Goal: Information Seeking & Learning: Learn about a topic

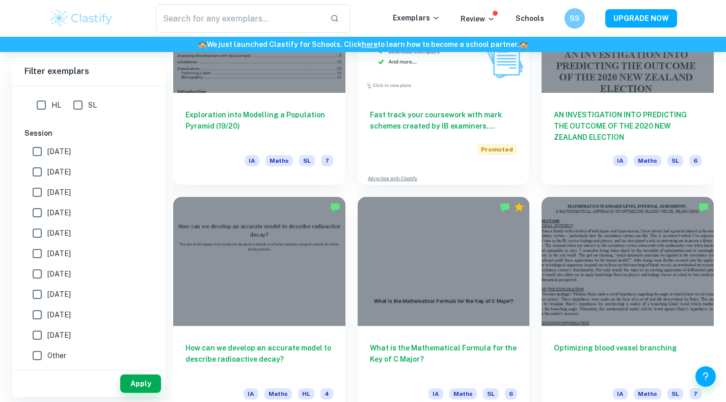
scroll to position [2012, 0]
click at [36, 102] on input "HL" at bounding box center [41, 105] width 20 height 20
checkbox input "true"
click at [134, 391] on button "Apply" at bounding box center [140, 383] width 41 height 18
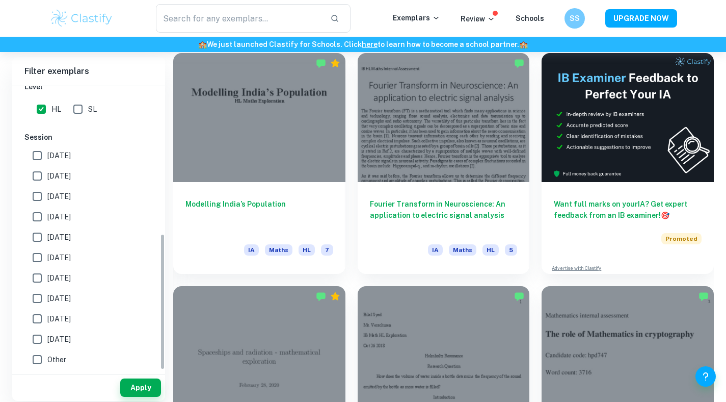
scroll to position [306, 0]
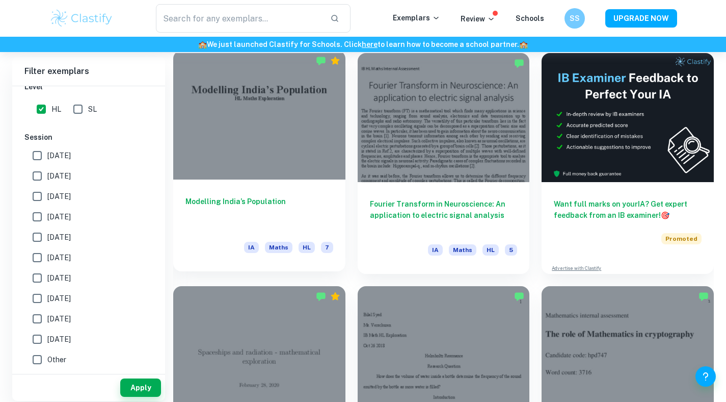
click at [328, 216] on h6 "Modelling India’s Population" at bounding box center [260, 213] width 148 height 34
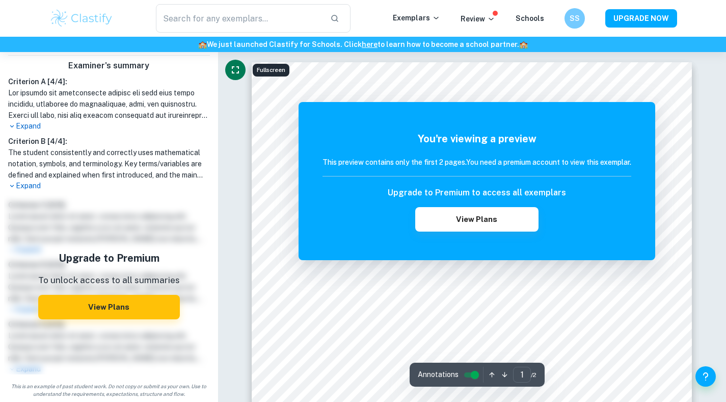
click at [232, 74] on icon "Fullscreen" at bounding box center [235, 70] width 12 height 12
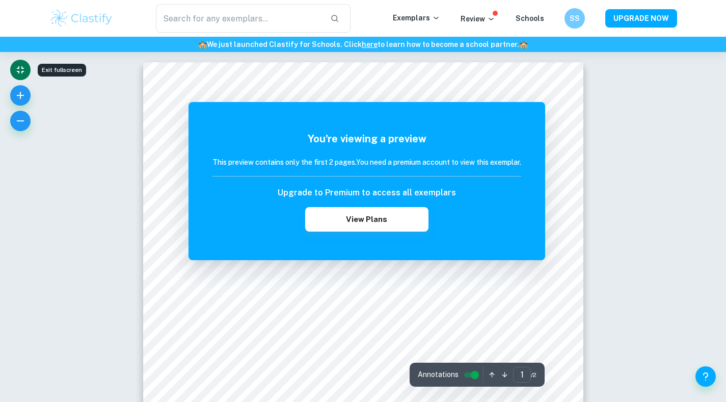
click at [479, 215] on div "Upgrade to Premium to access all exemplars View Plans" at bounding box center [367, 209] width 309 height 45
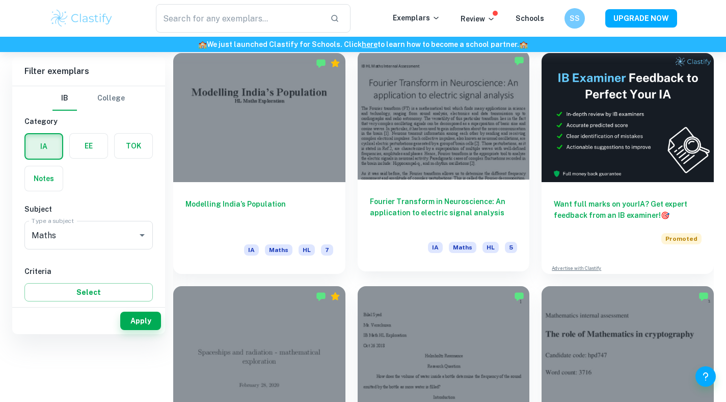
scroll to position [224, 0]
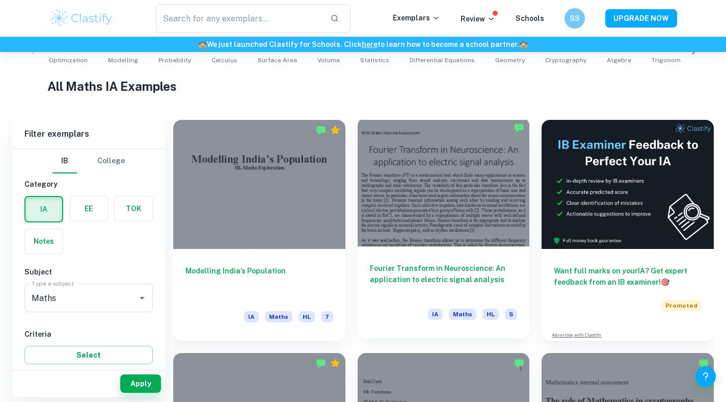
click at [436, 271] on h6 "Fourier Transform in Neuroscience: An application to electric signal analysis" at bounding box center [444, 280] width 148 height 34
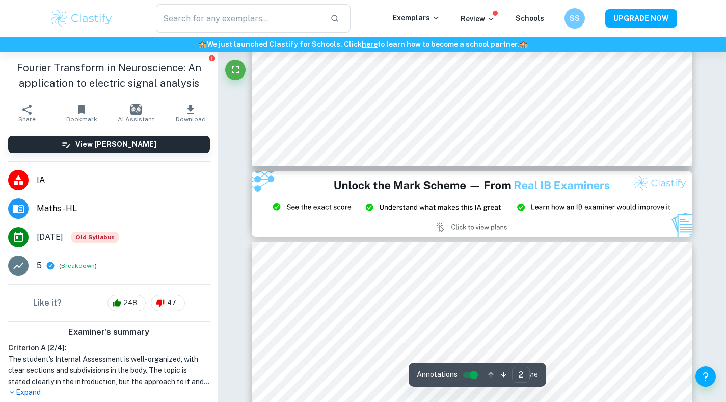
type input "3"
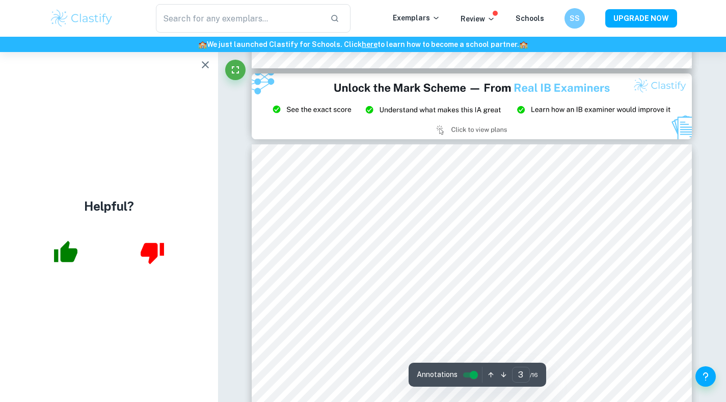
click at [420, 360] on div at bounding box center [373, 365] width 138 height 11
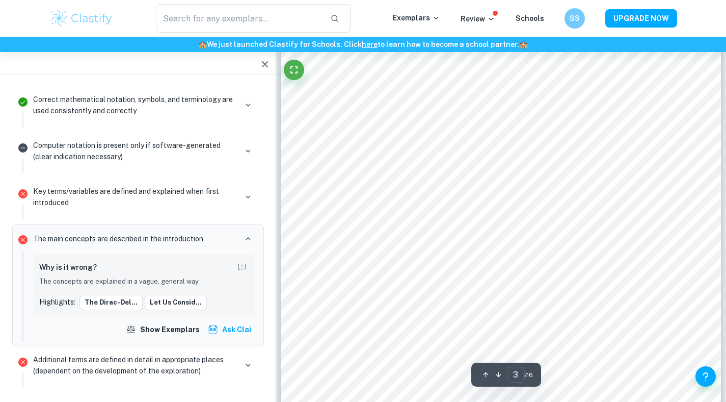
scroll to position [1091, 0]
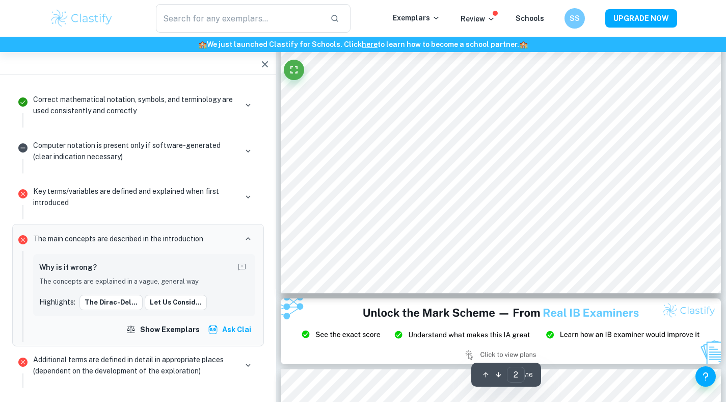
type input "1"
